Goal: Transaction & Acquisition: Book appointment/travel/reservation

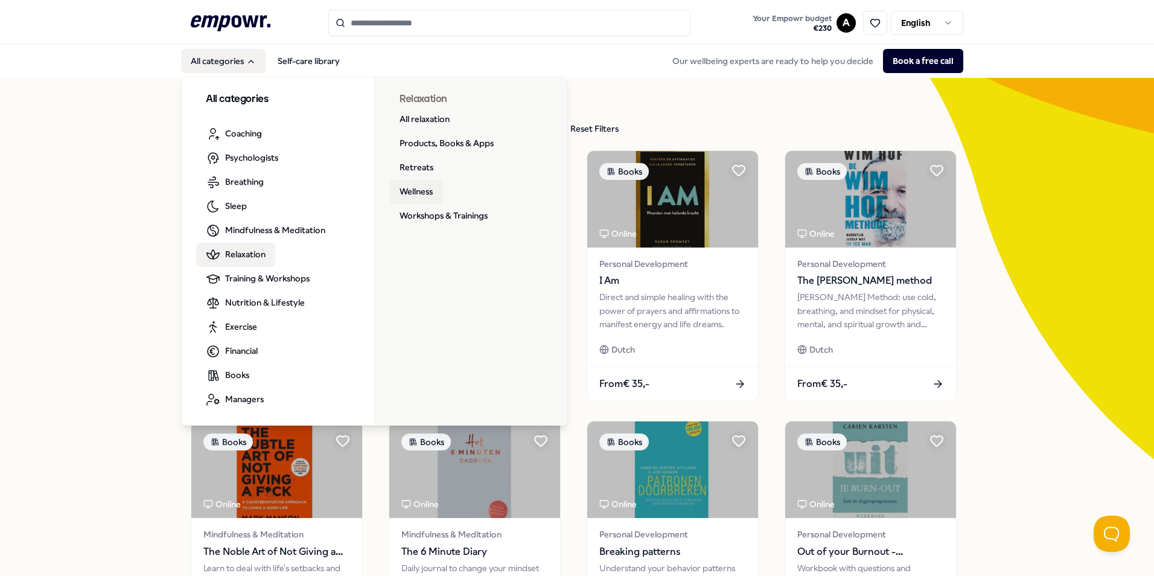
click at [421, 193] on link "Wellness" at bounding box center [416, 192] width 53 height 24
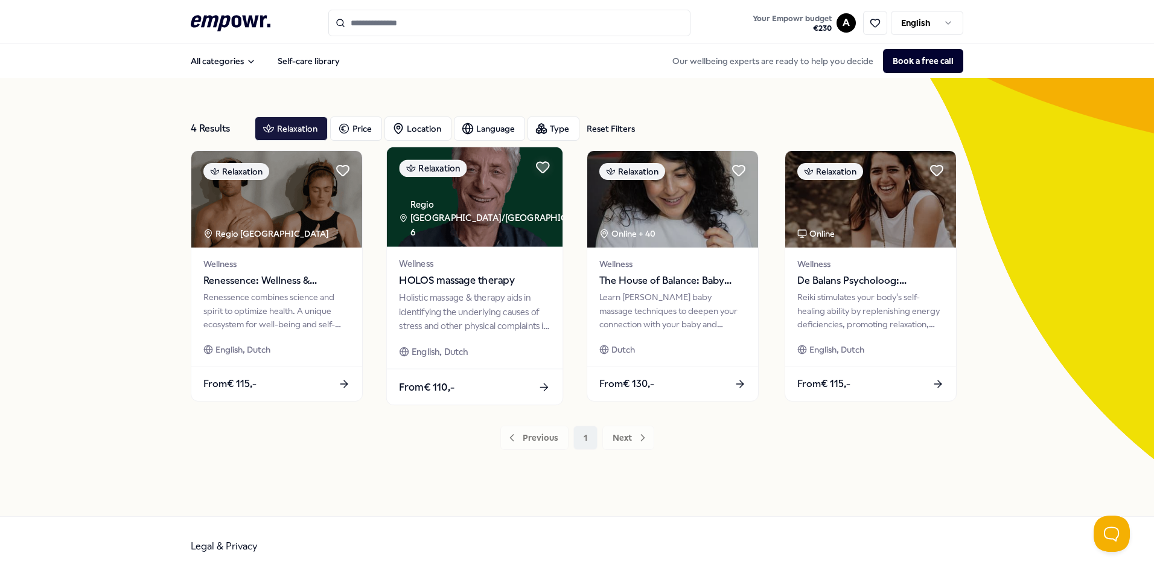
click at [482, 281] on span "HOLOS massage therapy" at bounding box center [474, 281] width 151 height 16
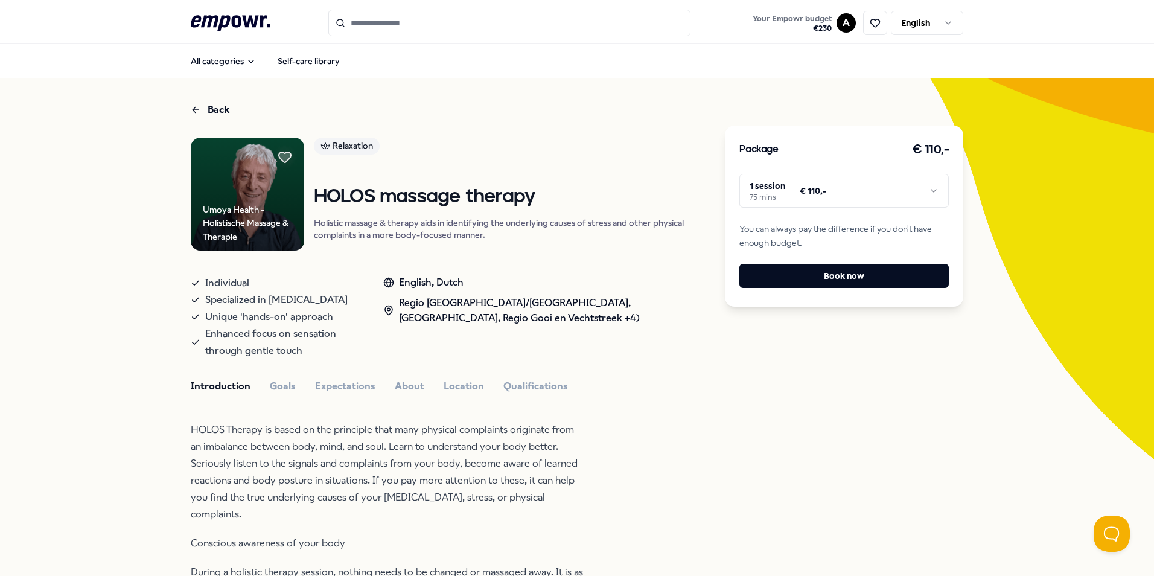
click at [500, 320] on div "Regio [GEOGRAPHIC_DATA]/[GEOGRAPHIC_DATA], [GEOGRAPHIC_DATA], Regio Gooi en Vec…" at bounding box center [544, 310] width 322 height 31
click at [460, 390] on button "Location" at bounding box center [464, 386] width 40 height 16
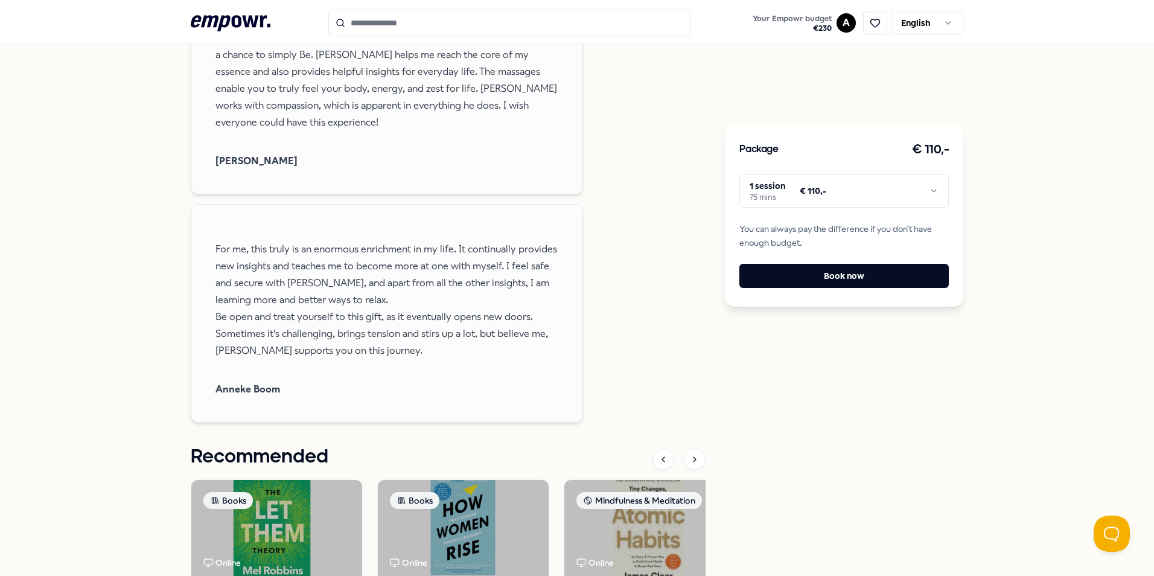
scroll to position [1690, 0]
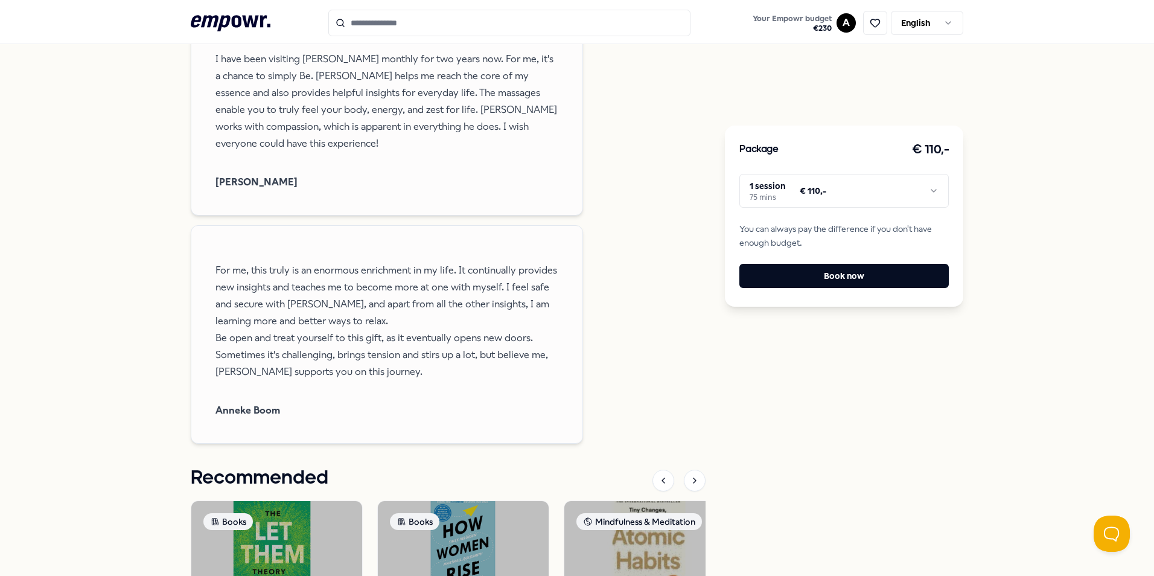
click at [927, 205] on html ".empowr-logo_svg__cls-1{fill:#03032f} Your Empowr budget € 230 A English All ca…" at bounding box center [577, 288] width 1154 height 576
click at [799, 356] on html ".empowr-logo_svg__cls-1{fill:#03032f} Your Empowr budget € 230 A English All ca…" at bounding box center [577, 288] width 1154 height 576
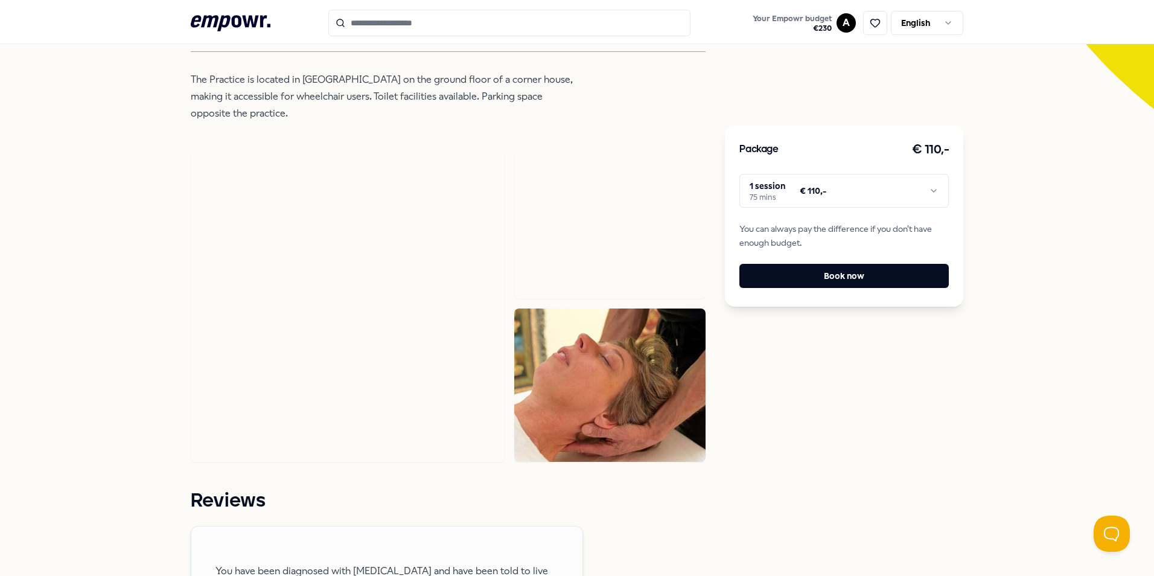
scroll to position [0, 0]
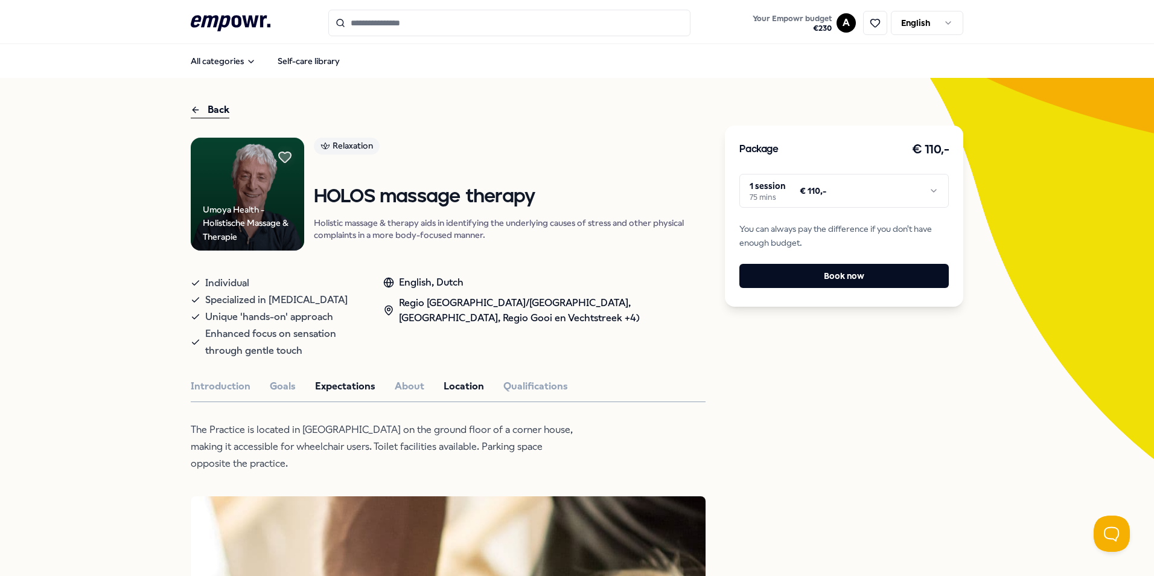
click at [327, 388] on button "Expectations" at bounding box center [345, 386] width 60 height 16
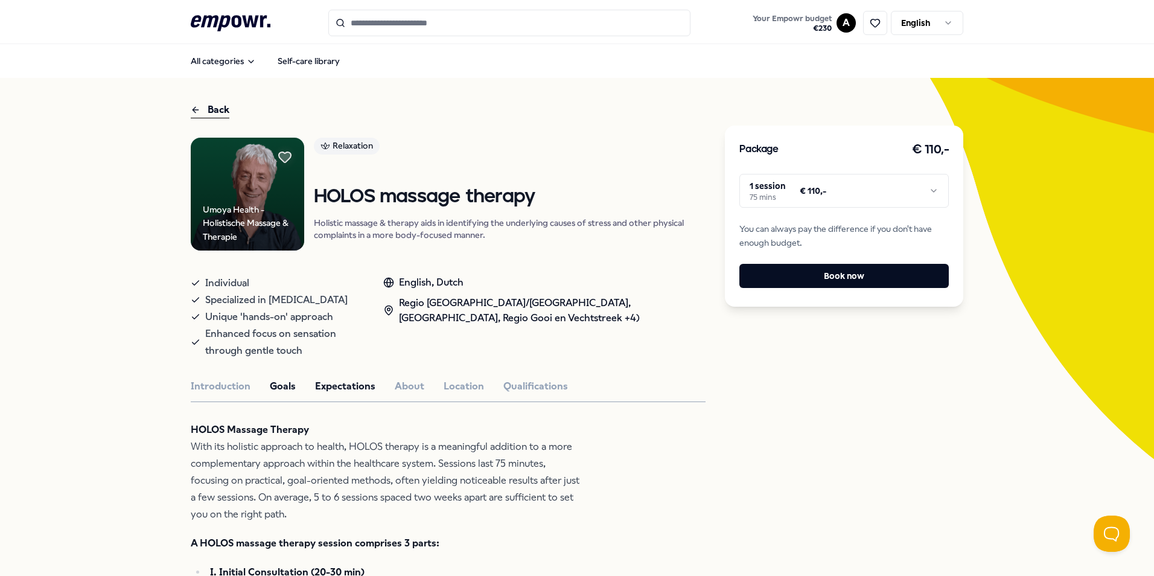
click at [281, 378] on button "Goals" at bounding box center [283, 386] width 26 height 16
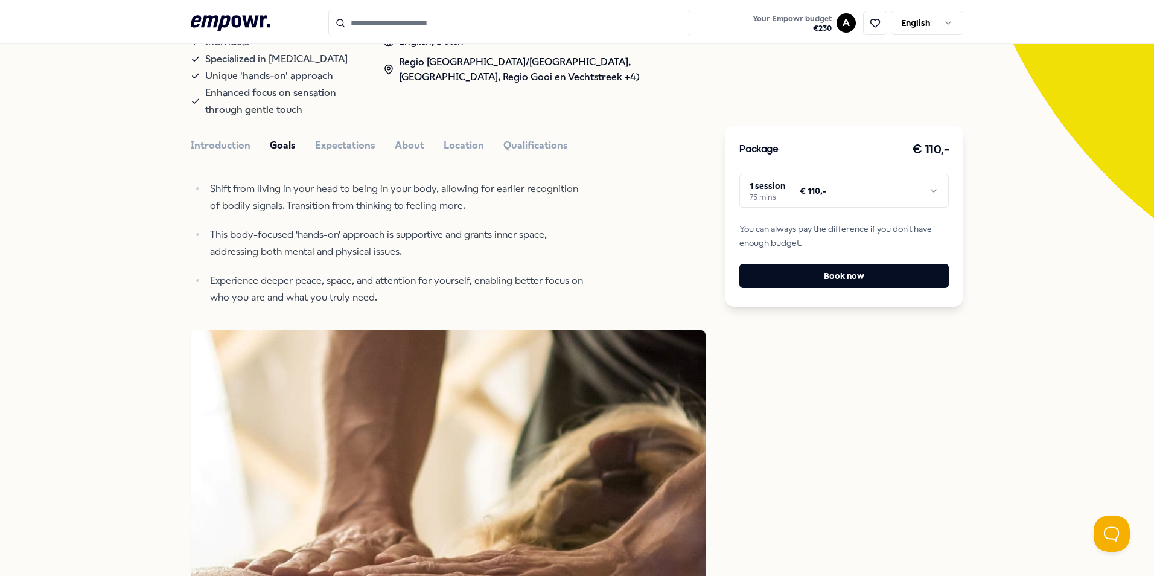
scroll to position [241, 0]
click at [211, 141] on button "Introduction" at bounding box center [221, 145] width 60 height 16
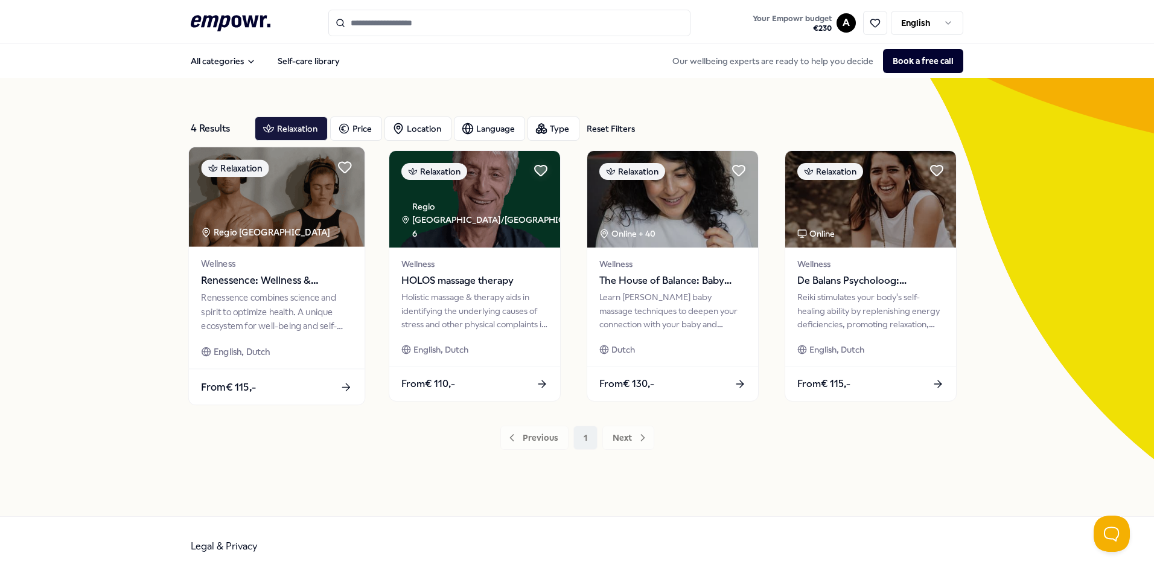
click at [299, 278] on span "Renessence: Wellness & Mindfulness" at bounding box center [276, 281] width 151 height 16
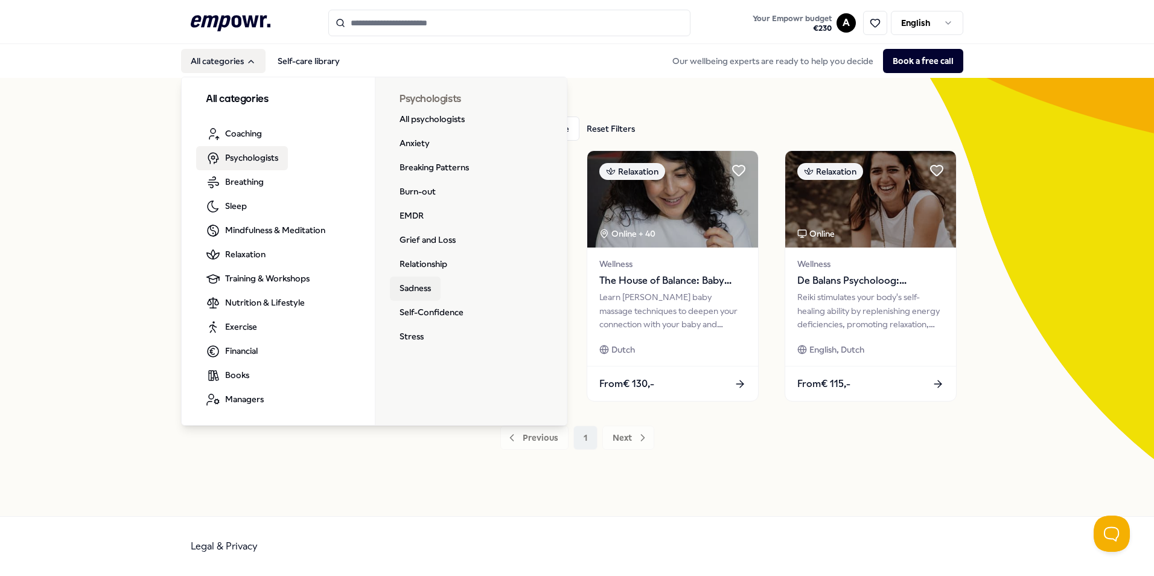
click at [434, 287] on link "Sadness" at bounding box center [415, 288] width 51 height 24
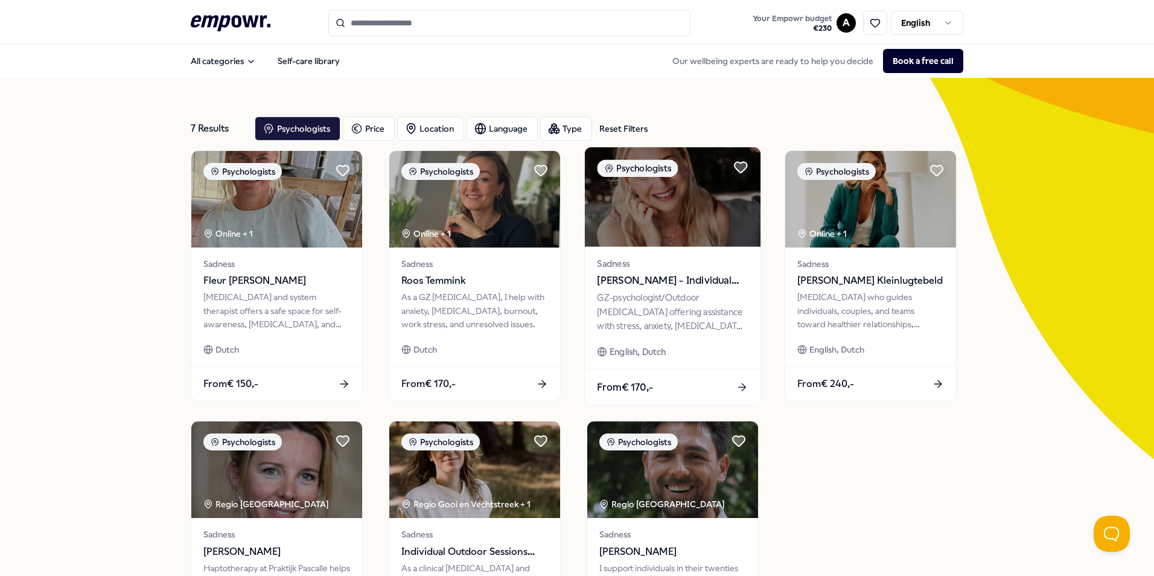
click at [648, 273] on span "[PERSON_NAME] - Individual Sessions" at bounding box center [672, 281] width 151 height 16
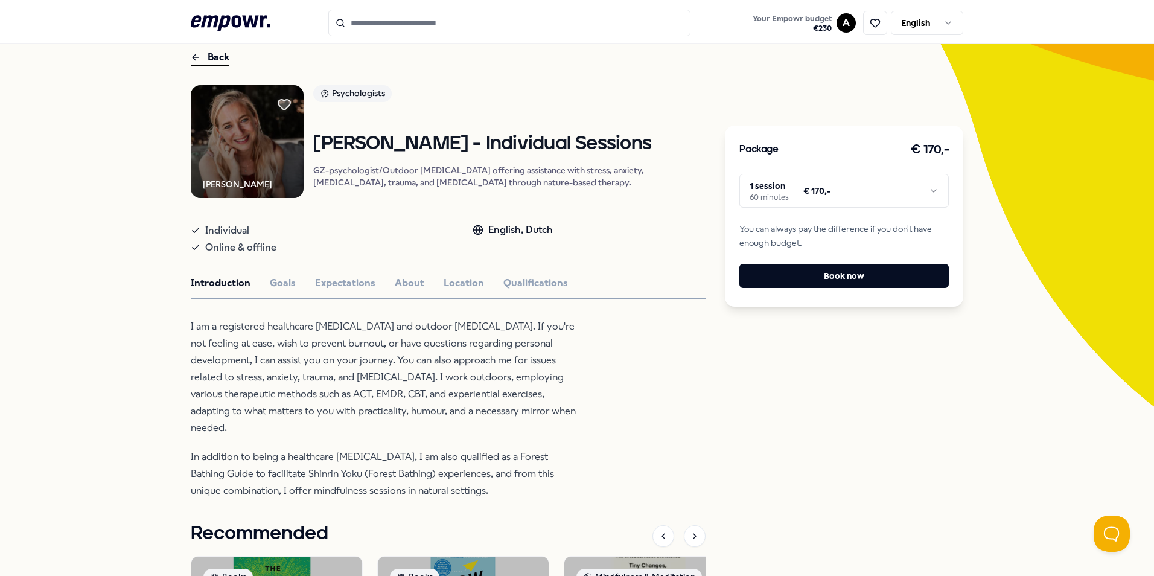
scroll to position [121, 0]
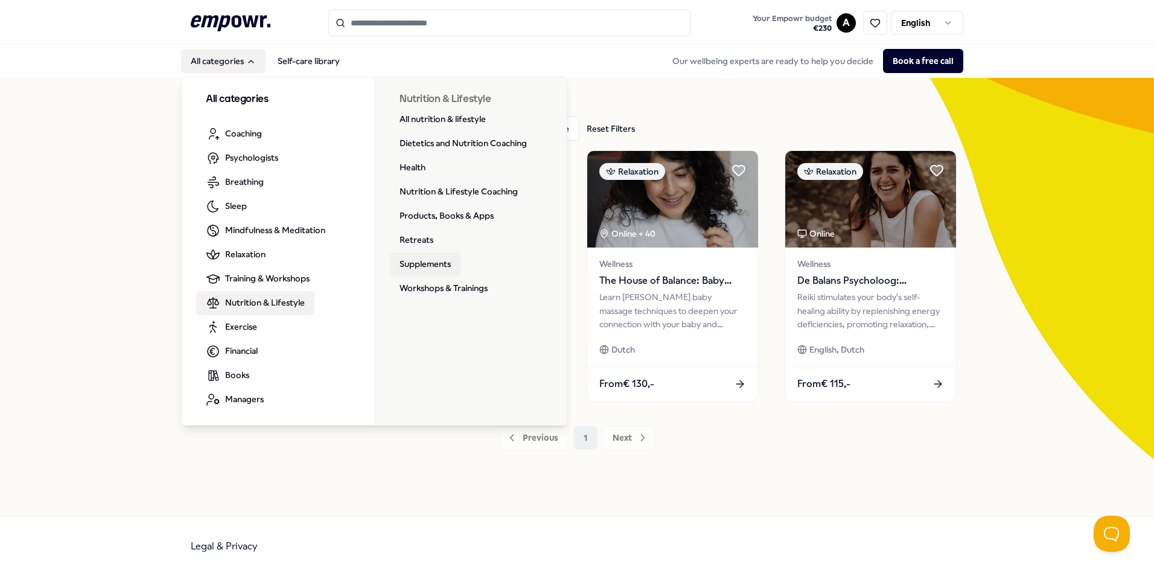
click at [408, 257] on link "Supplements" at bounding box center [425, 264] width 71 height 24
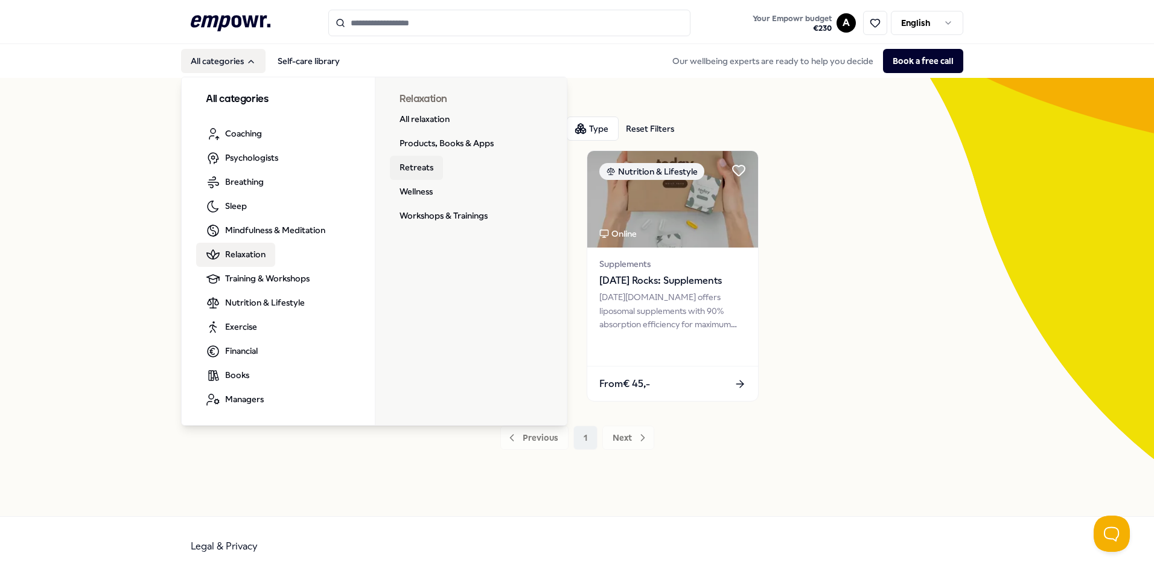
click at [423, 167] on link "Retreats" at bounding box center [416, 168] width 53 height 24
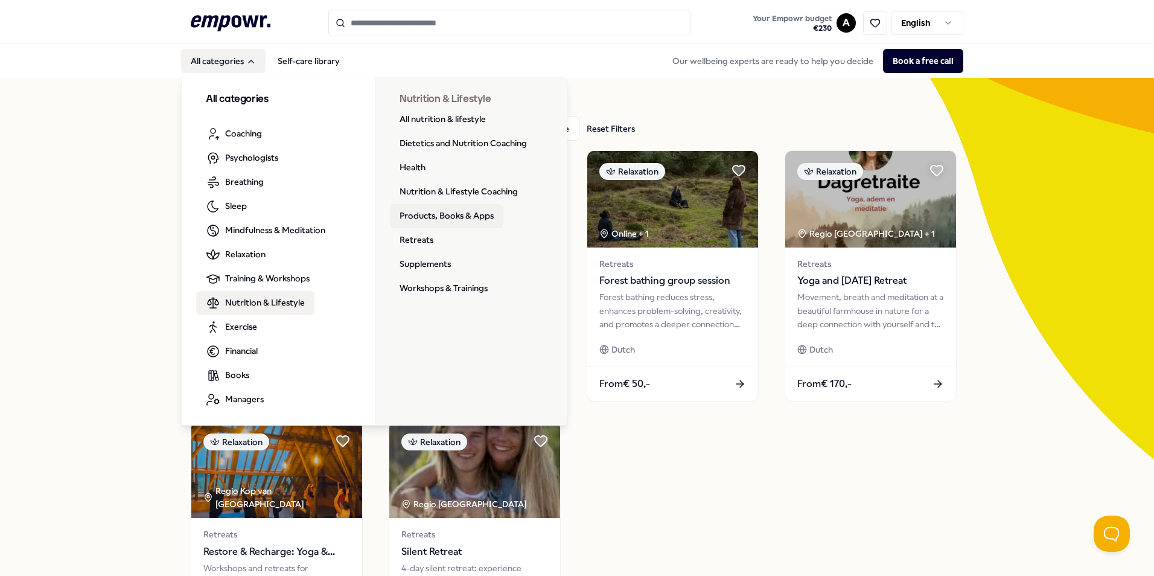
click at [453, 216] on link "Products, Books & Apps" at bounding box center [446, 216] width 113 height 24
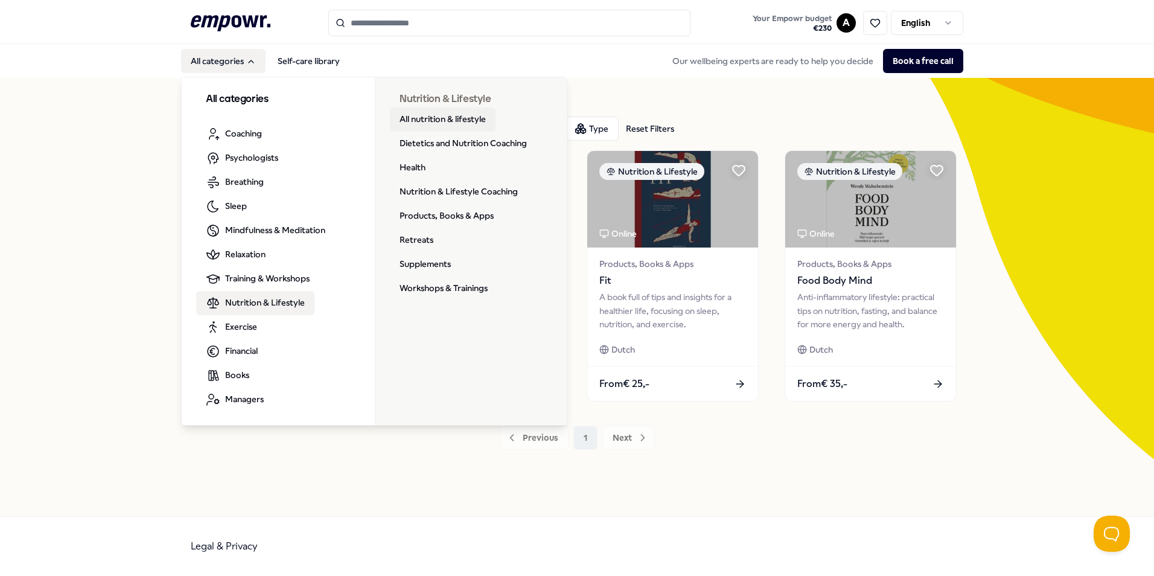
click at [438, 121] on link "All nutrition & lifestyle" at bounding box center [443, 119] width 106 height 24
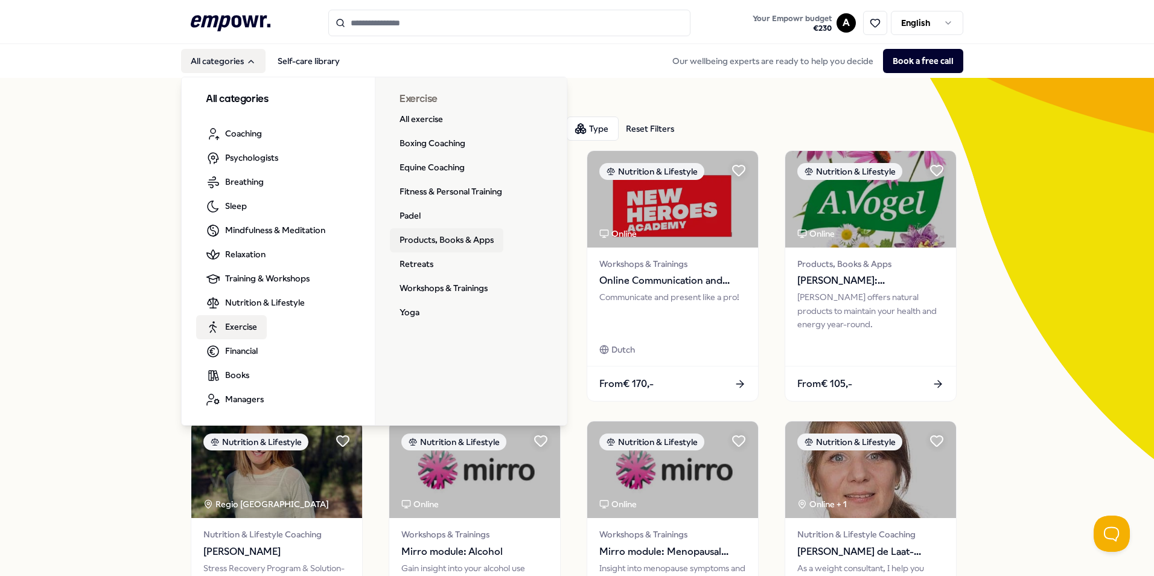
click at [412, 242] on link "Products, Books & Apps" at bounding box center [446, 240] width 113 height 24
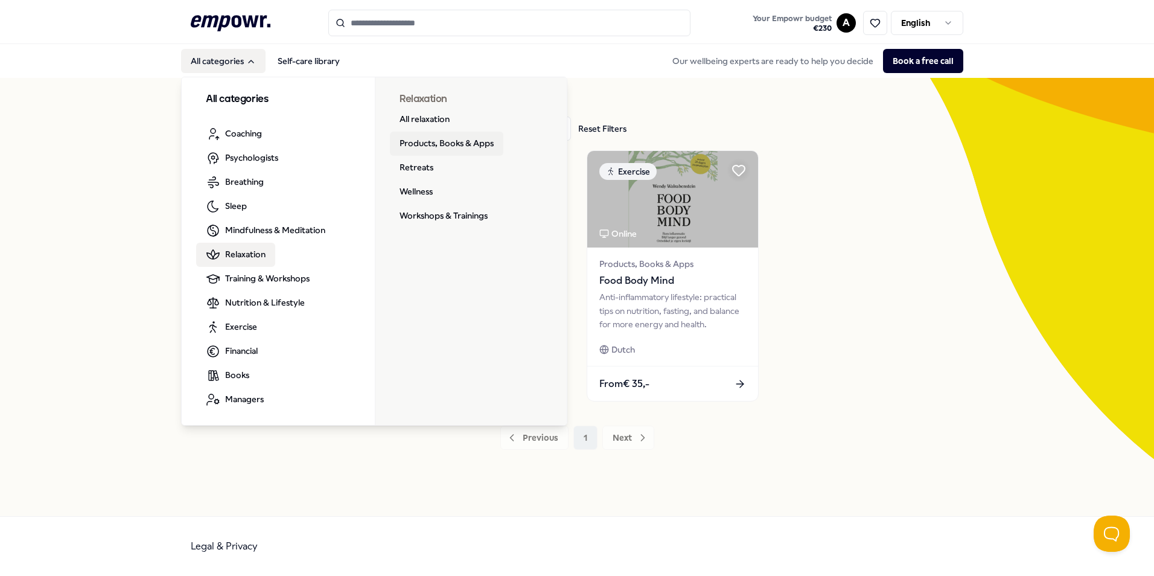
click at [450, 145] on link "Products, Books & Apps" at bounding box center [446, 144] width 113 height 24
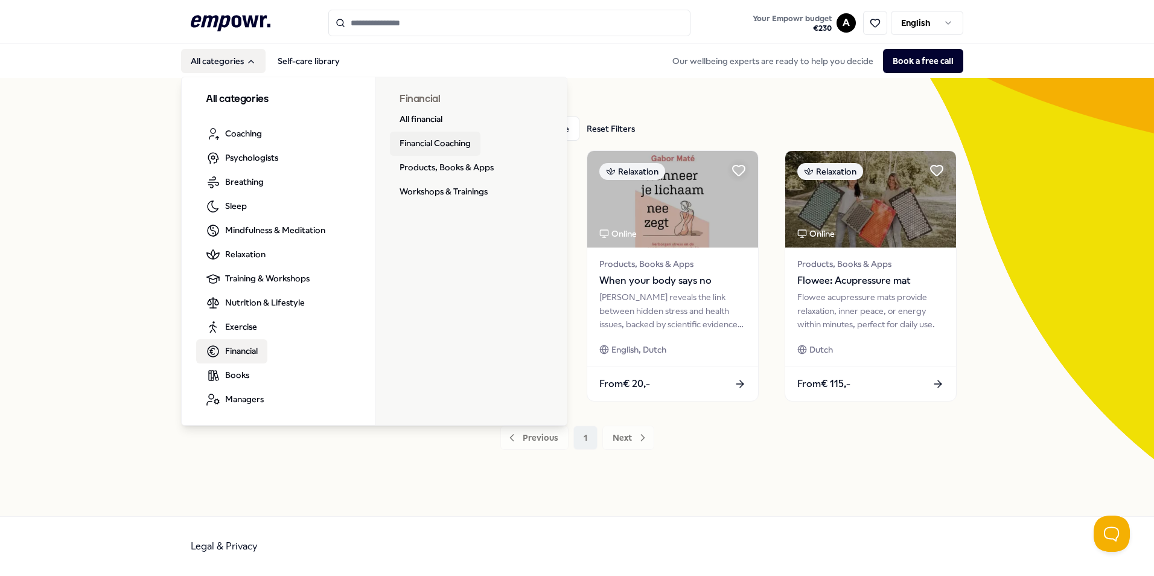
click at [439, 139] on link "Financial Coaching" at bounding box center [435, 144] width 91 height 24
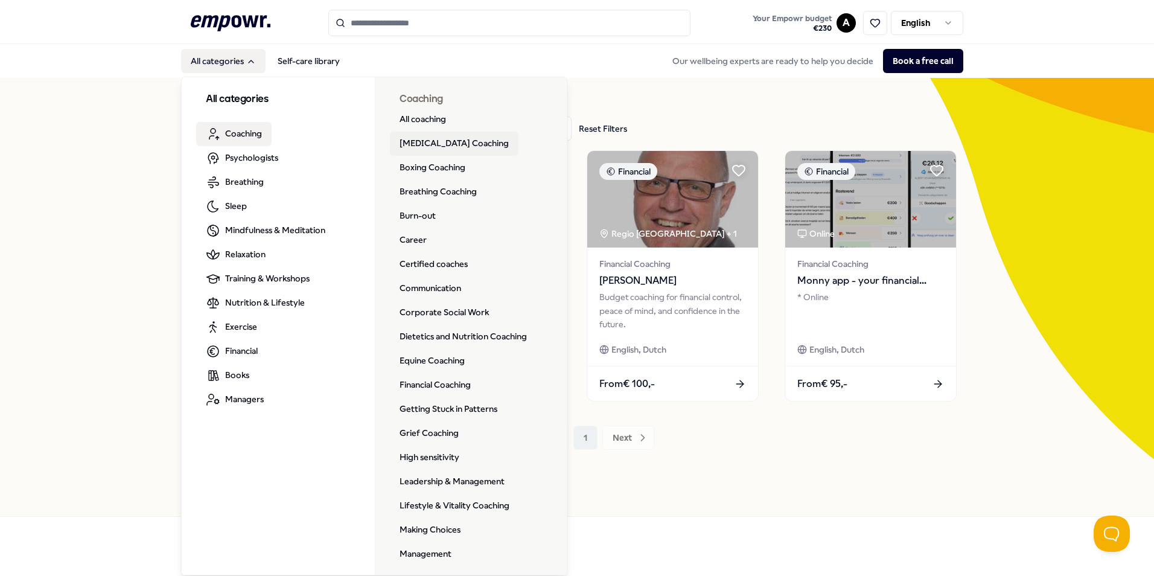
click at [447, 140] on link "[MEDICAL_DATA] Coaching" at bounding box center [454, 144] width 129 height 24
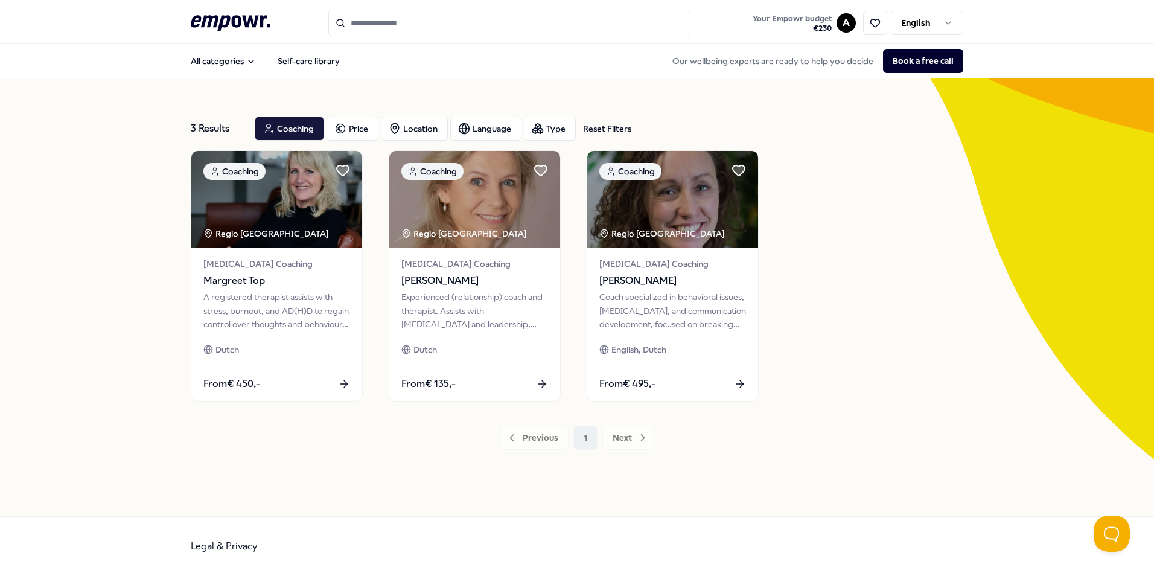
click at [371, 19] on input "Search for products, categories or subcategories" at bounding box center [509, 23] width 362 height 27
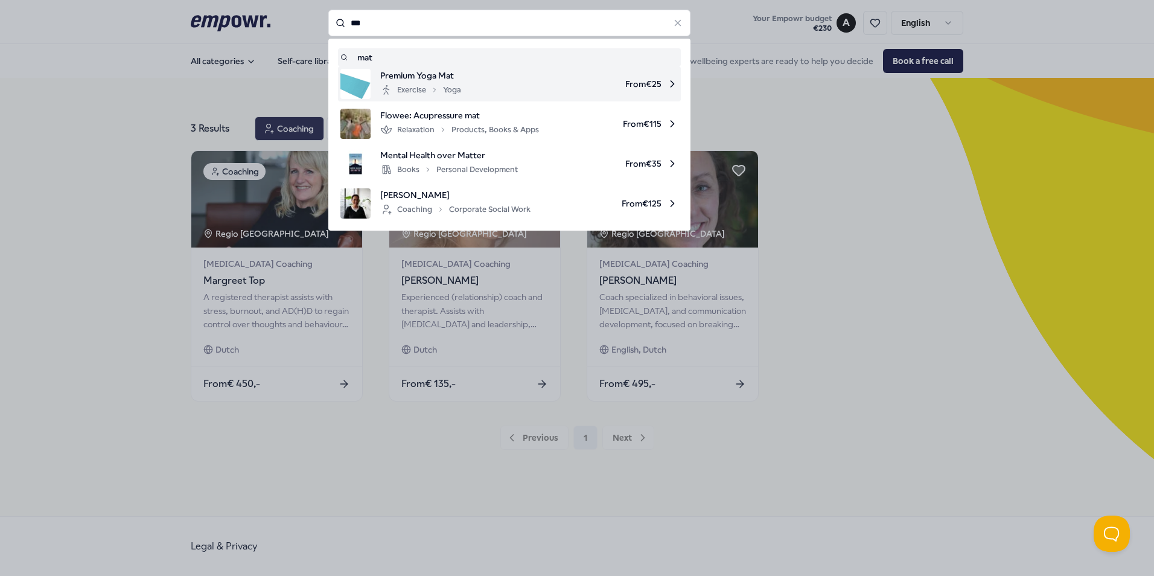
click at [486, 70] on span "From € 25" at bounding box center [575, 84] width 208 height 30
type input "***"
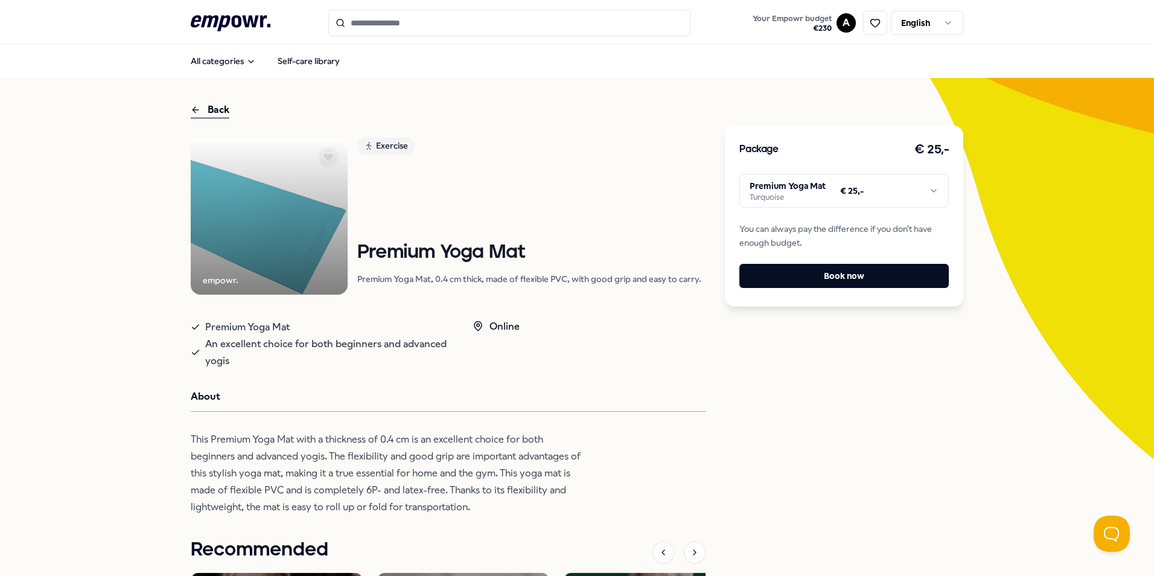
click at [798, 196] on html ".empowr-logo_svg__cls-1{fill:#03032f} Your Empowr budget € 230 A English All ca…" at bounding box center [577, 288] width 1154 height 576
click at [800, 196] on html ".empowr-logo_svg__cls-1{fill:#03032f} Your Empowr budget € 230 A English All ca…" at bounding box center [577, 288] width 1154 height 576
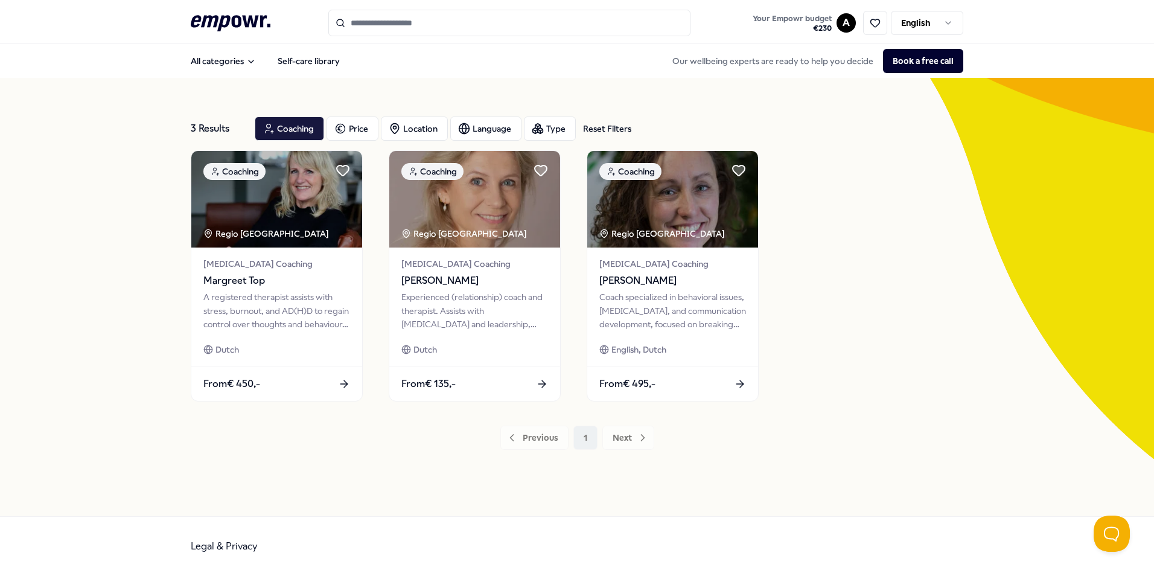
click at [387, 31] on input "Search for products, categories or subcategories" at bounding box center [509, 23] width 362 height 27
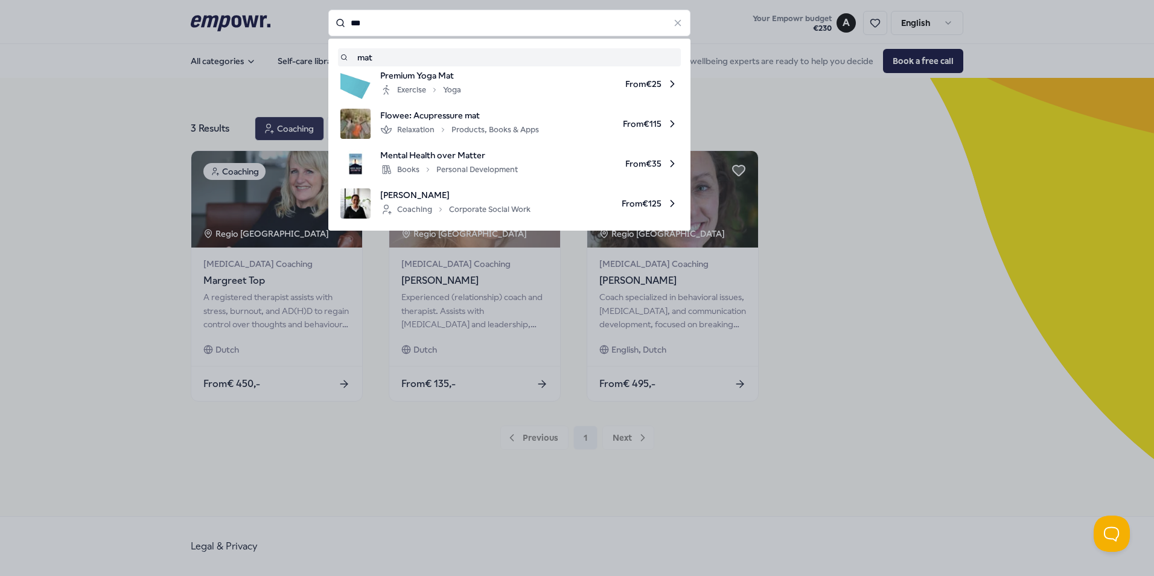
click at [418, 20] on input "***" at bounding box center [509, 23] width 362 height 27
type input "***"
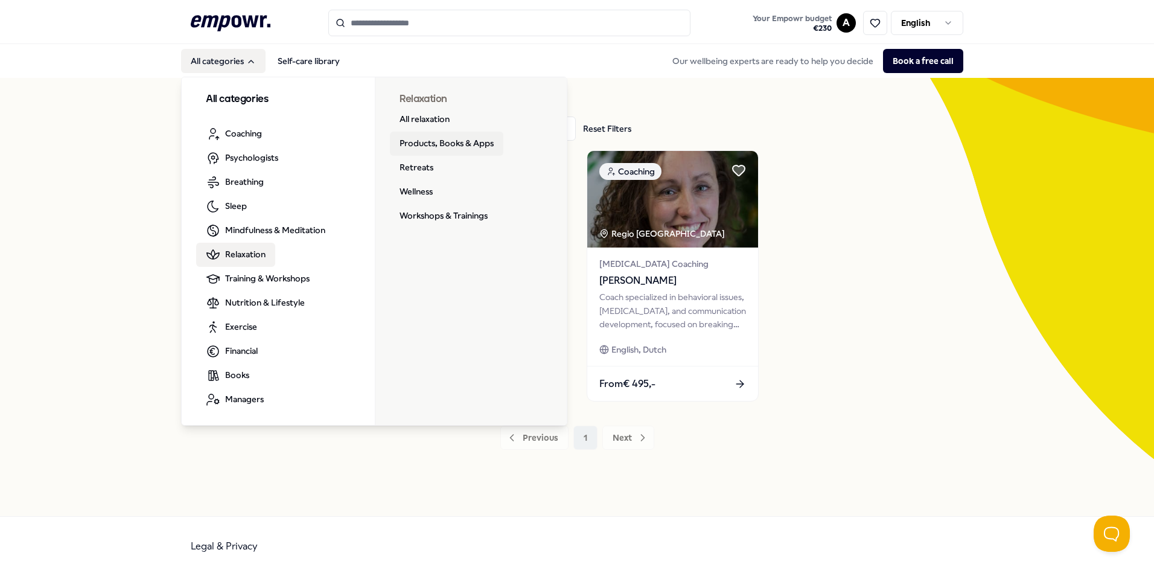
click at [439, 136] on link "Products, Books & Apps" at bounding box center [446, 144] width 113 height 24
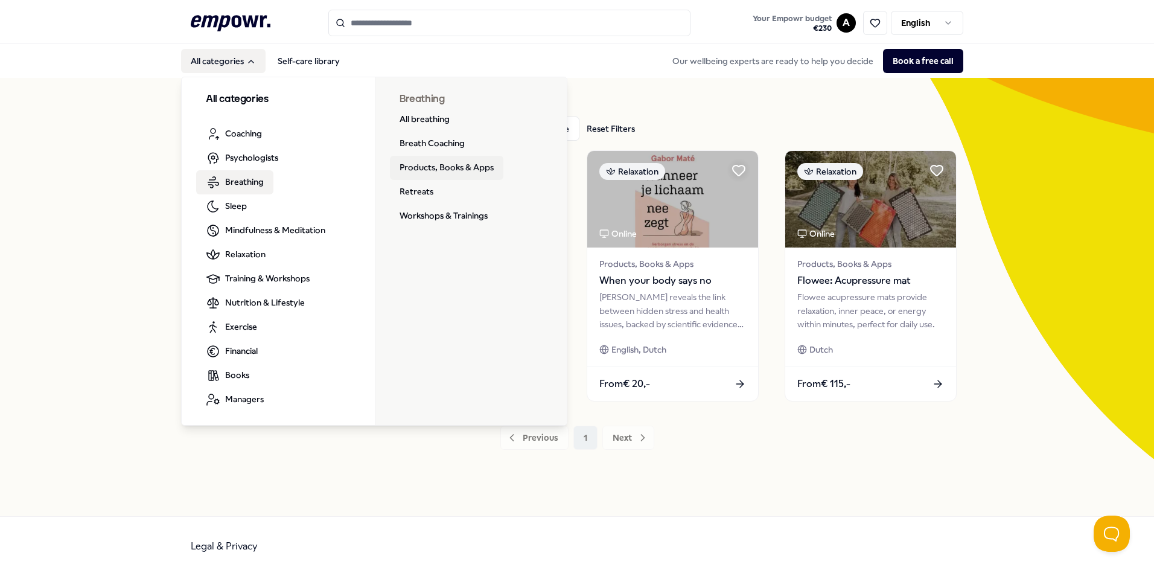
click at [479, 164] on link "Products, Books & Apps" at bounding box center [446, 168] width 113 height 24
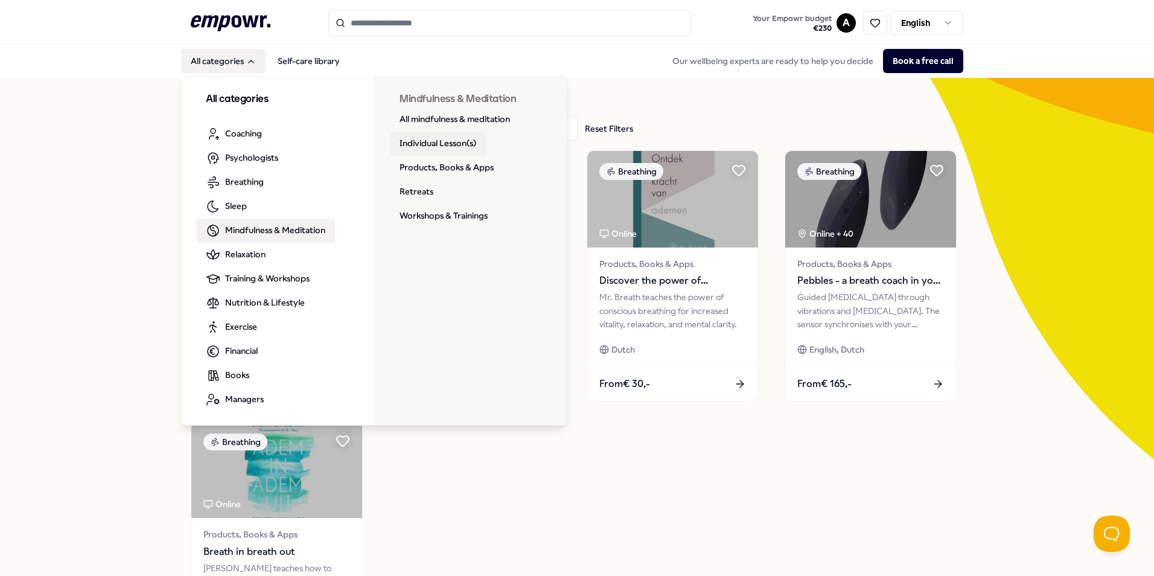
click at [464, 142] on link "Individual Lesson(s)" at bounding box center [438, 144] width 96 height 24
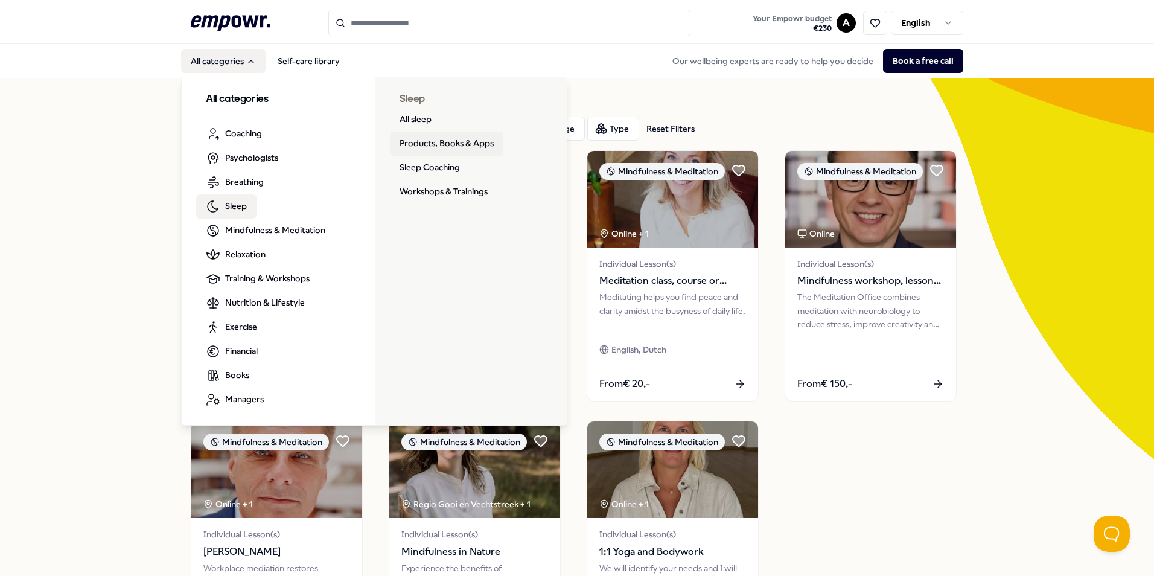
click at [440, 135] on link "Products, Books & Apps" at bounding box center [446, 144] width 113 height 24
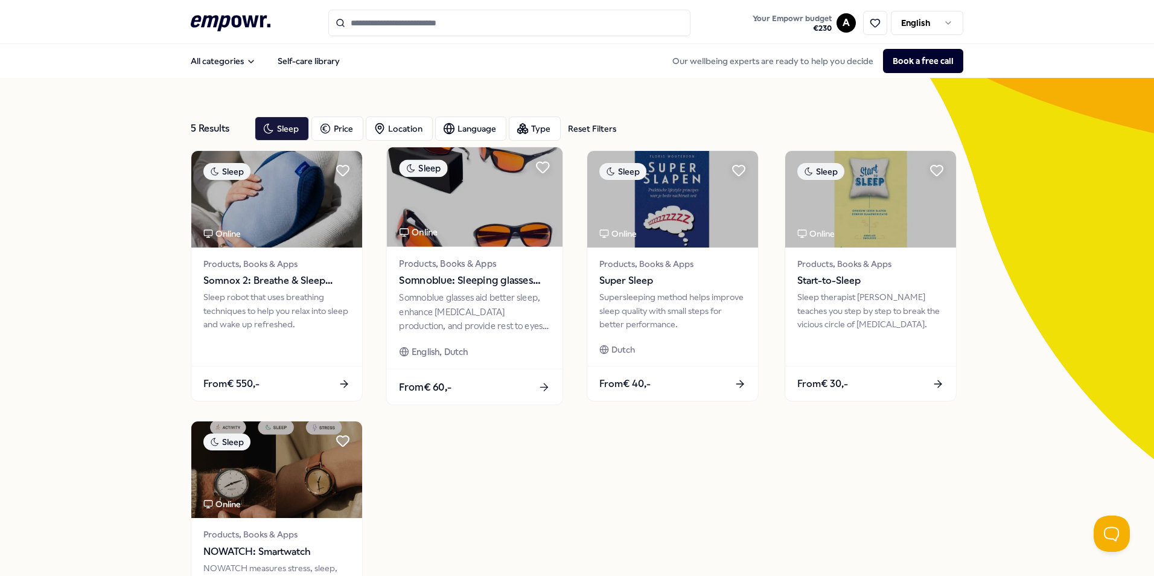
click at [495, 234] on img at bounding box center [475, 197] width 176 height 100
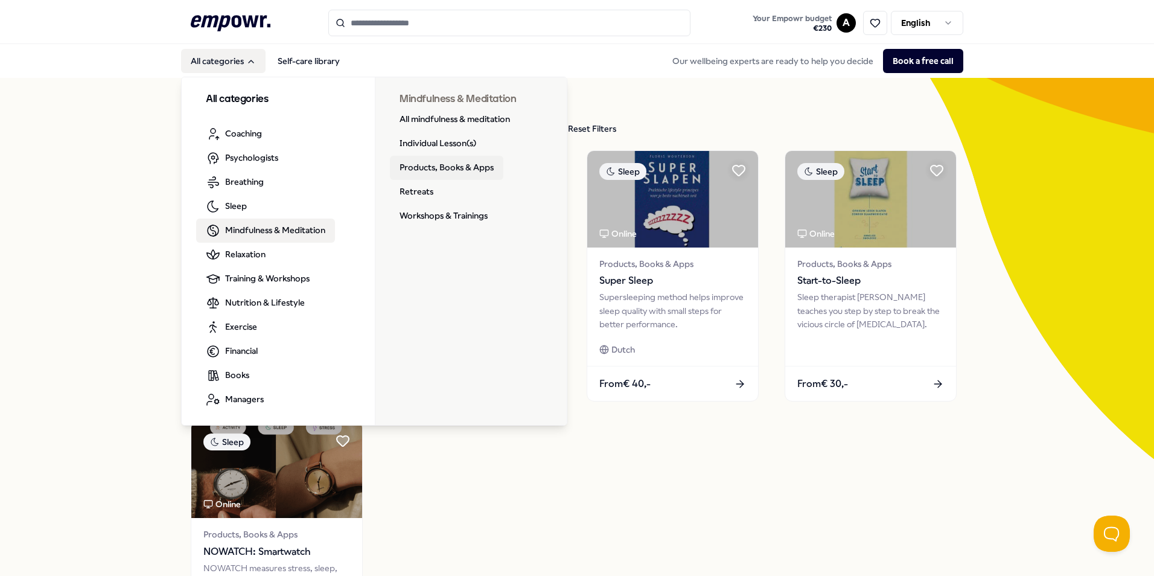
click at [440, 165] on link "Products, Books & Apps" at bounding box center [446, 168] width 113 height 24
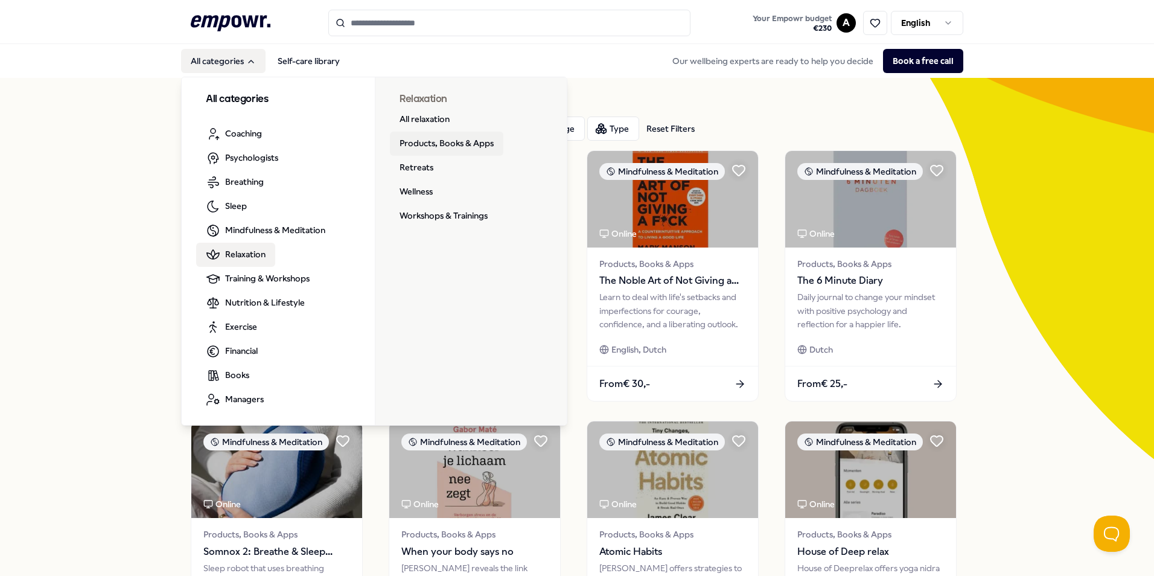
click at [454, 147] on link "Products, Books & Apps" at bounding box center [446, 144] width 113 height 24
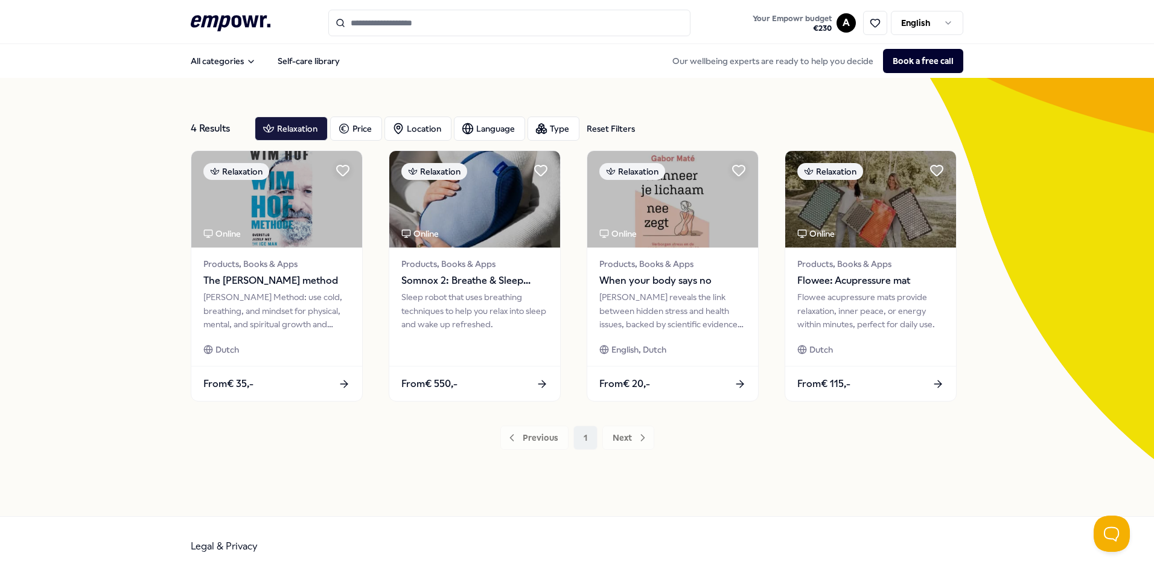
click at [621, 439] on div "Previous 1 Next" at bounding box center [577, 438] width 773 height 24
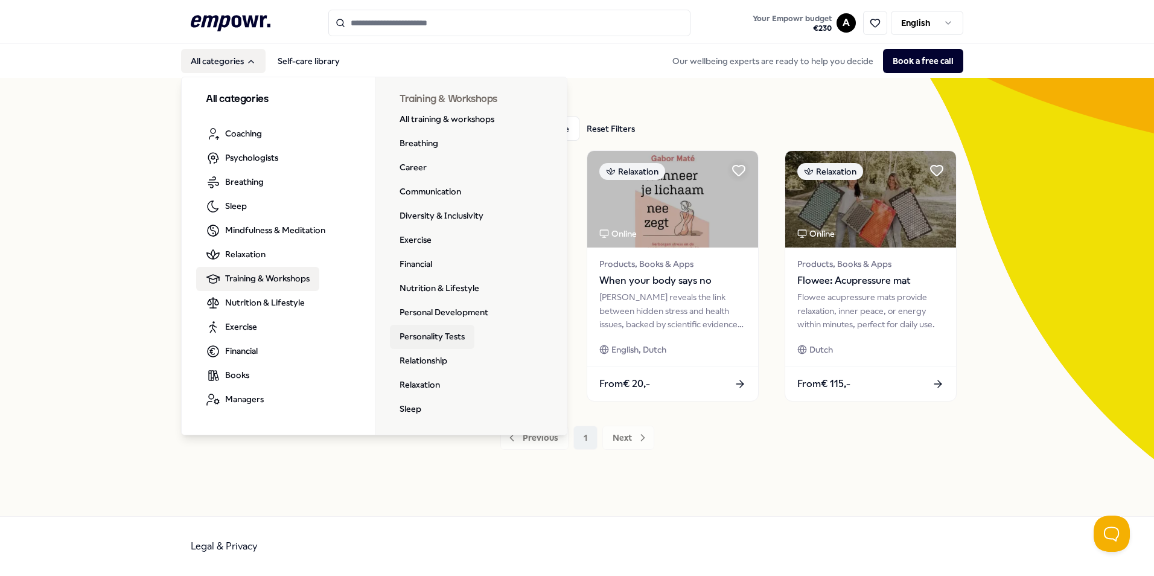
click at [421, 335] on link "Personality Tests" at bounding box center [432, 337] width 85 height 24
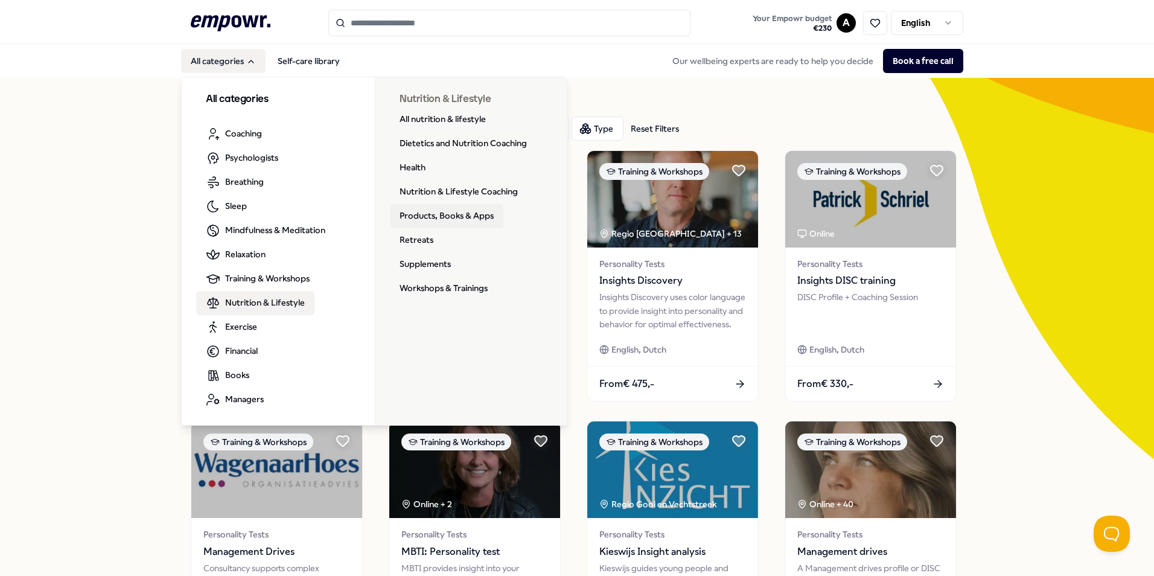
click at [460, 217] on link "Products, Books & Apps" at bounding box center [446, 216] width 113 height 24
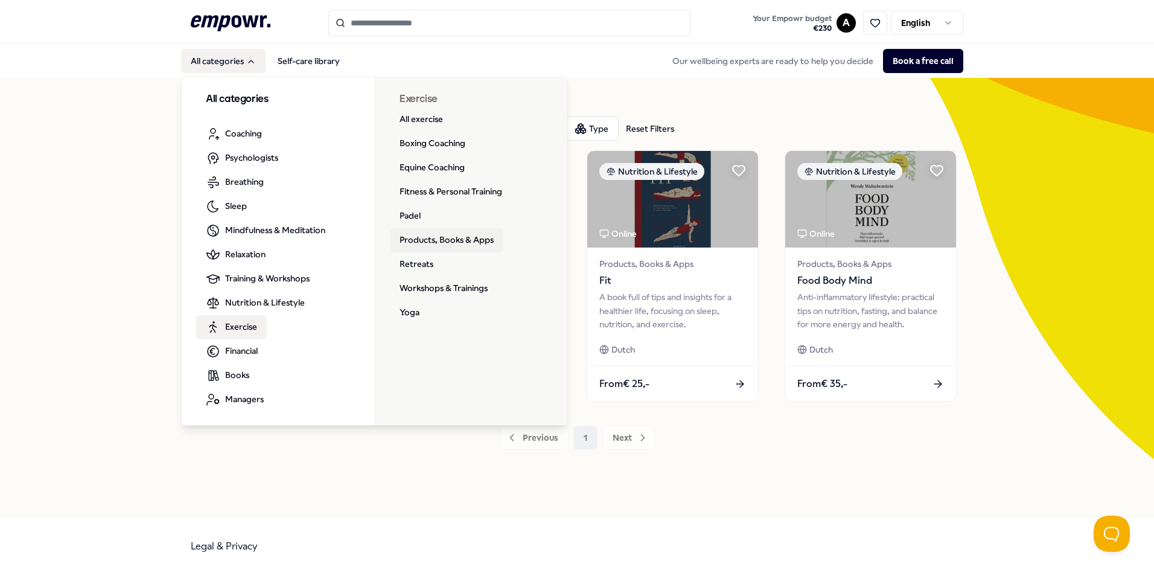
click at [439, 236] on link "Products, Books & Apps" at bounding box center [446, 240] width 113 height 24
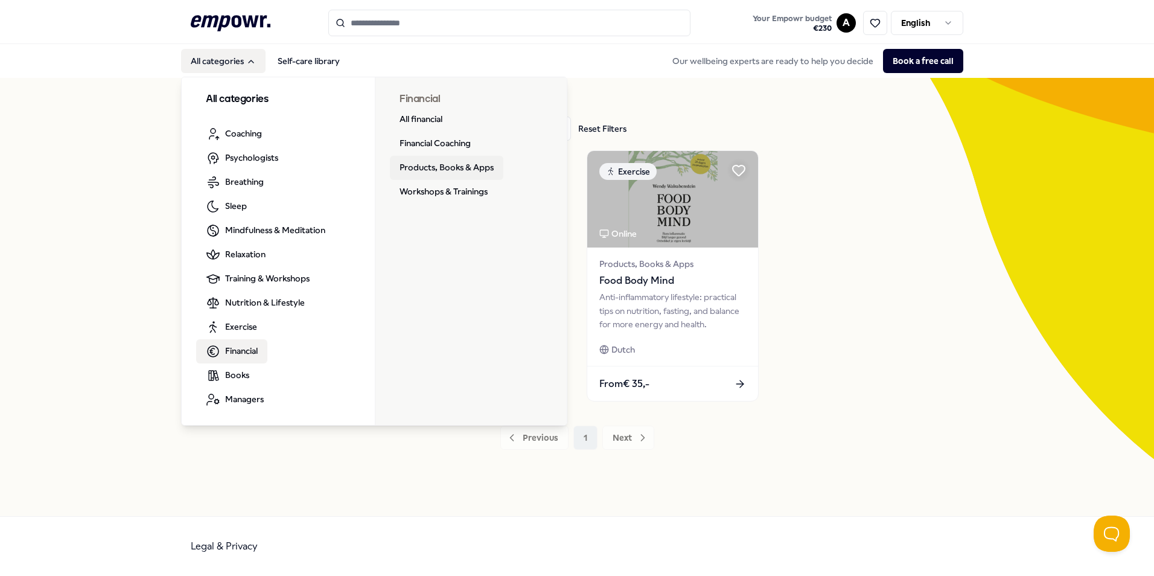
click at [456, 170] on link "Products, Books & Apps" at bounding box center [446, 168] width 113 height 24
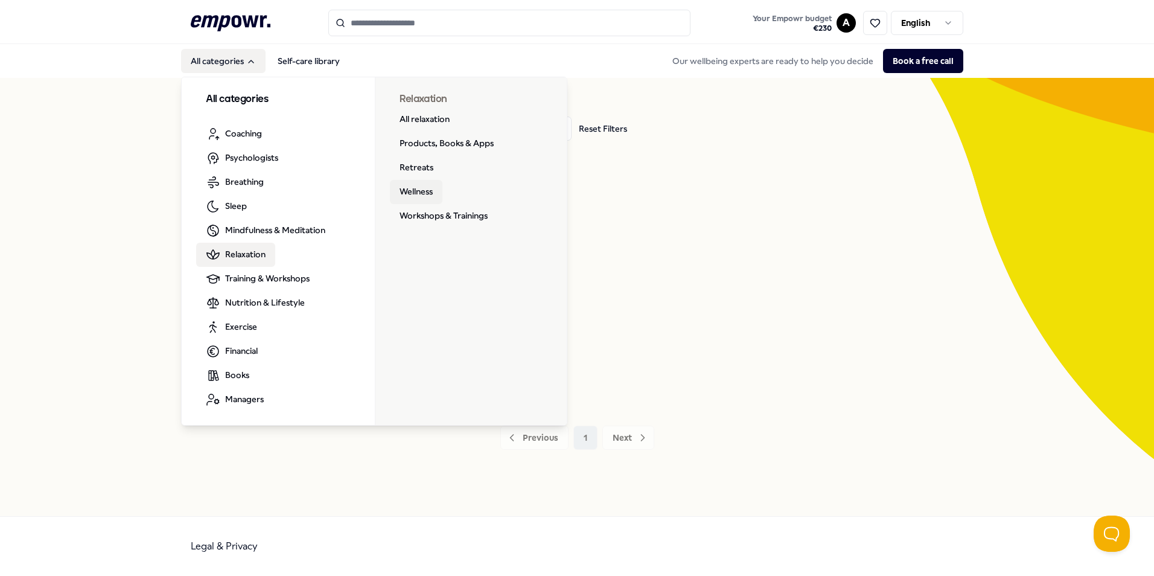
click at [420, 193] on link "Wellness" at bounding box center [416, 192] width 53 height 24
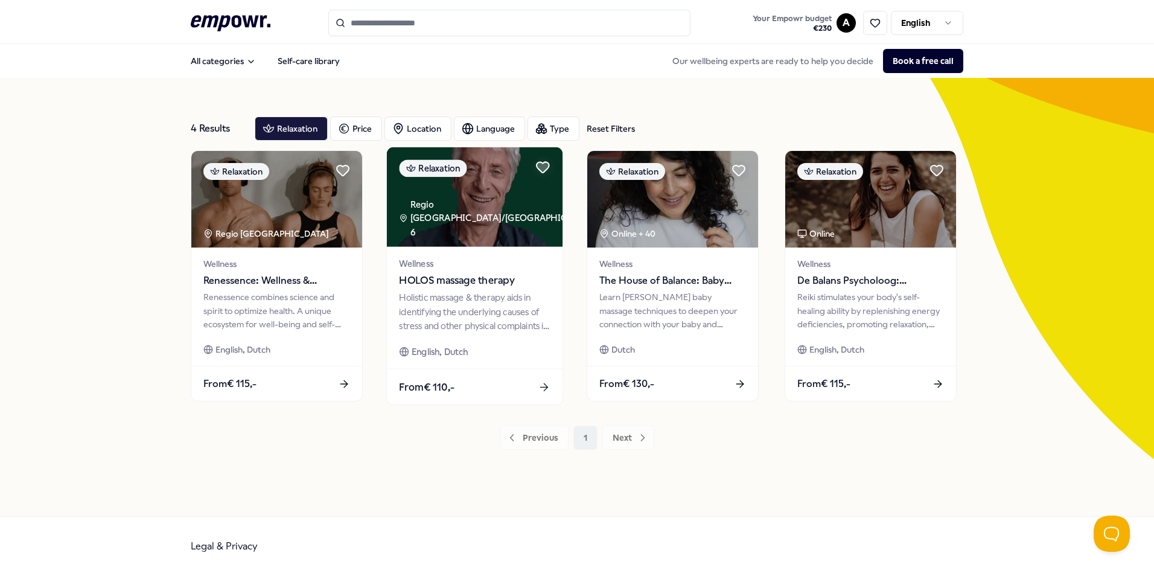
click at [496, 241] on img at bounding box center [475, 197] width 176 height 100
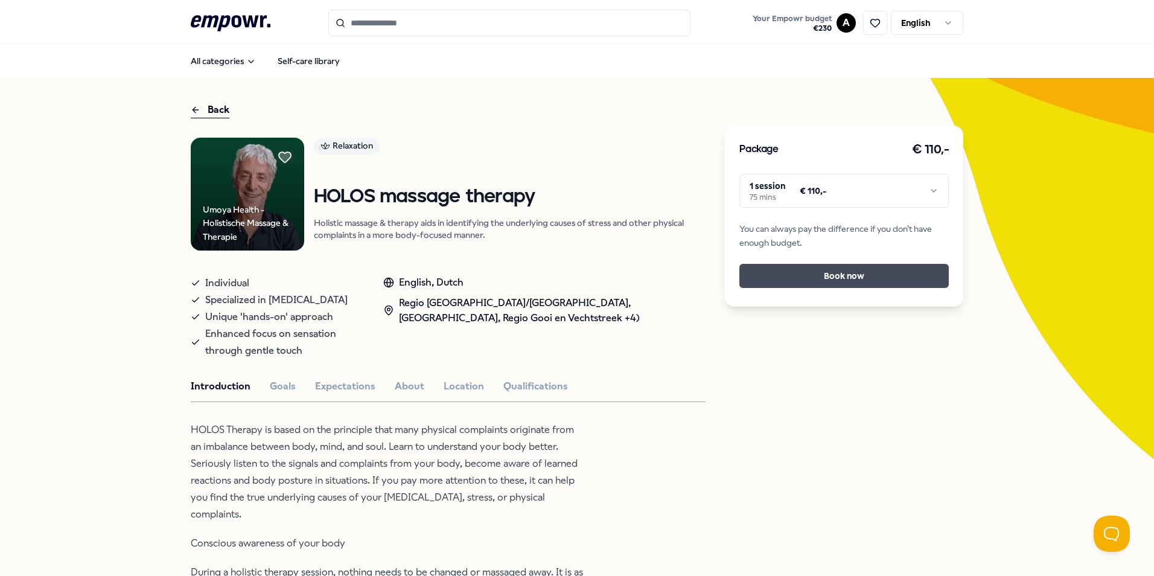
click at [865, 276] on button "Book now" at bounding box center [843, 276] width 209 height 24
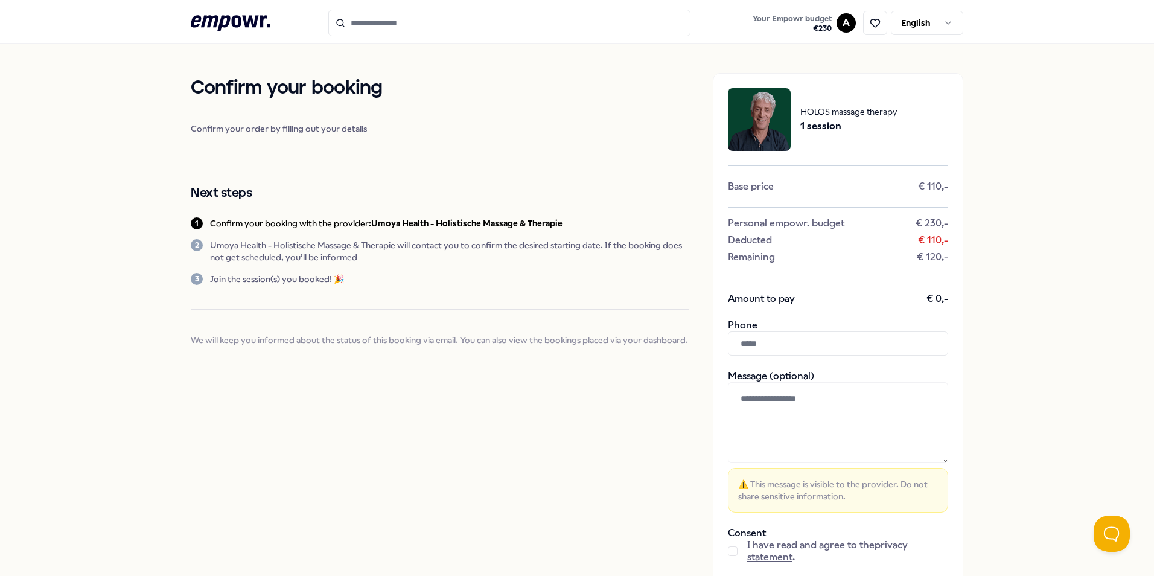
click at [824, 342] on input "text" at bounding box center [838, 343] width 220 height 24
click at [765, 343] on input "text" at bounding box center [838, 343] width 220 height 24
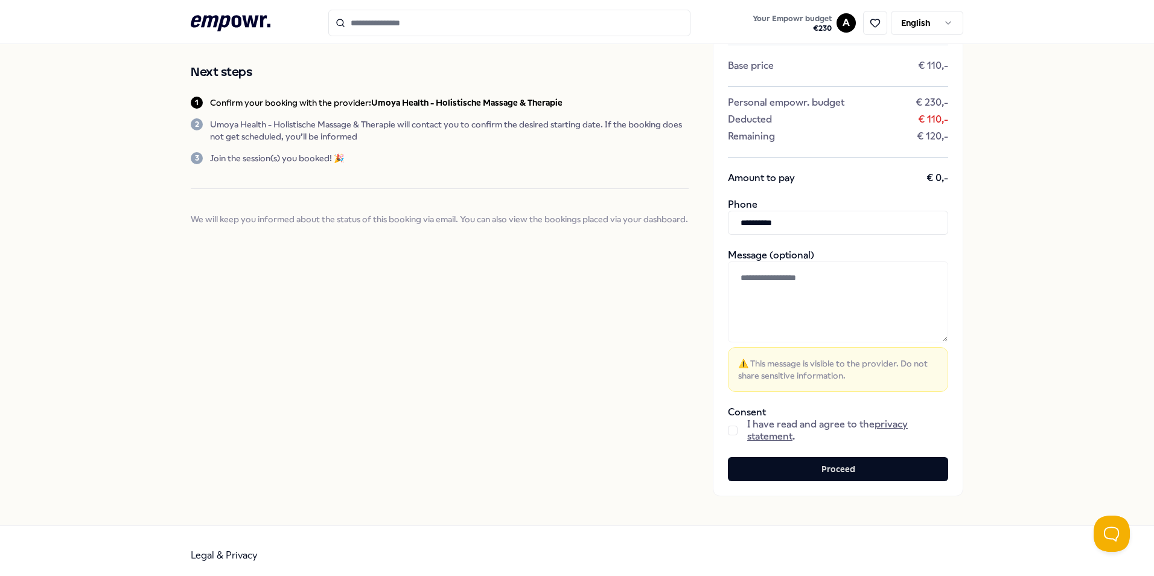
type input "**********"
click at [728, 435] on div "I have read and agree to the privacy statement ." at bounding box center [838, 430] width 220 height 24
click at [729, 431] on button "button" at bounding box center [733, 431] width 10 height 10
click at [867, 469] on button "Proceed" at bounding box center [838, 469] width 220 height 24
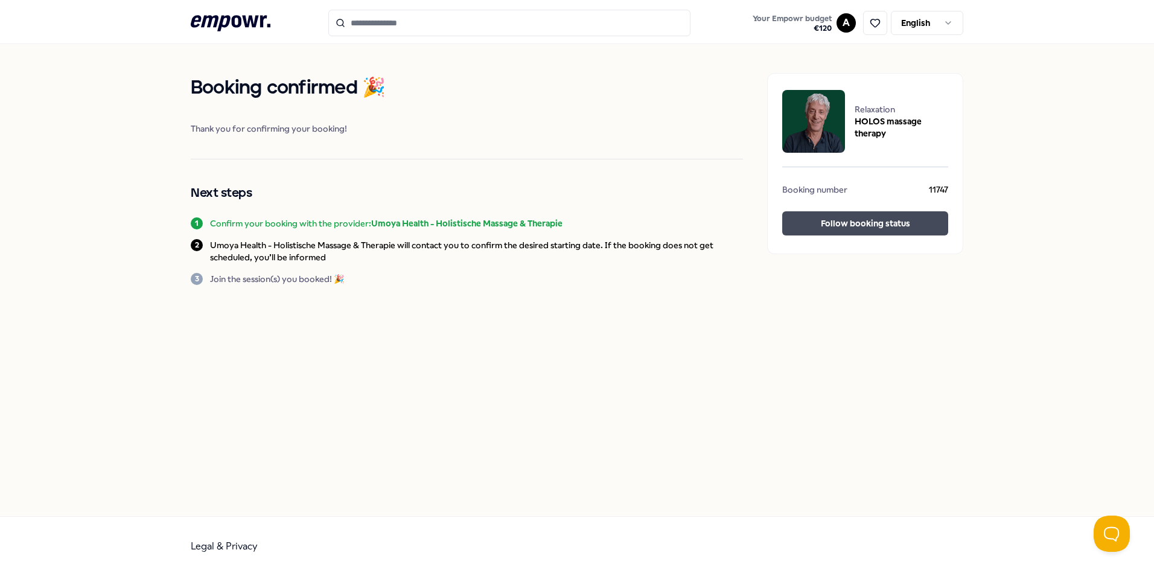
click at [897, 225] on button "Follow booking status" at bounding box center [865, 223] width 166 height 24
